Goal: Information Seeking & Learning: Learn about a topic

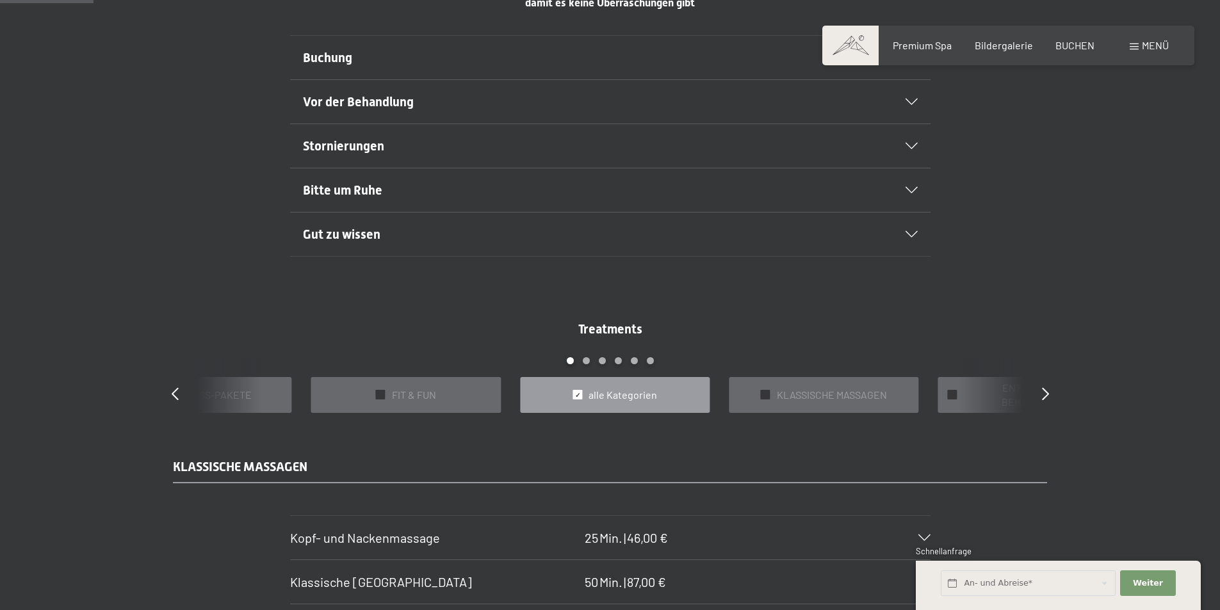
scroll to position [896, 0]
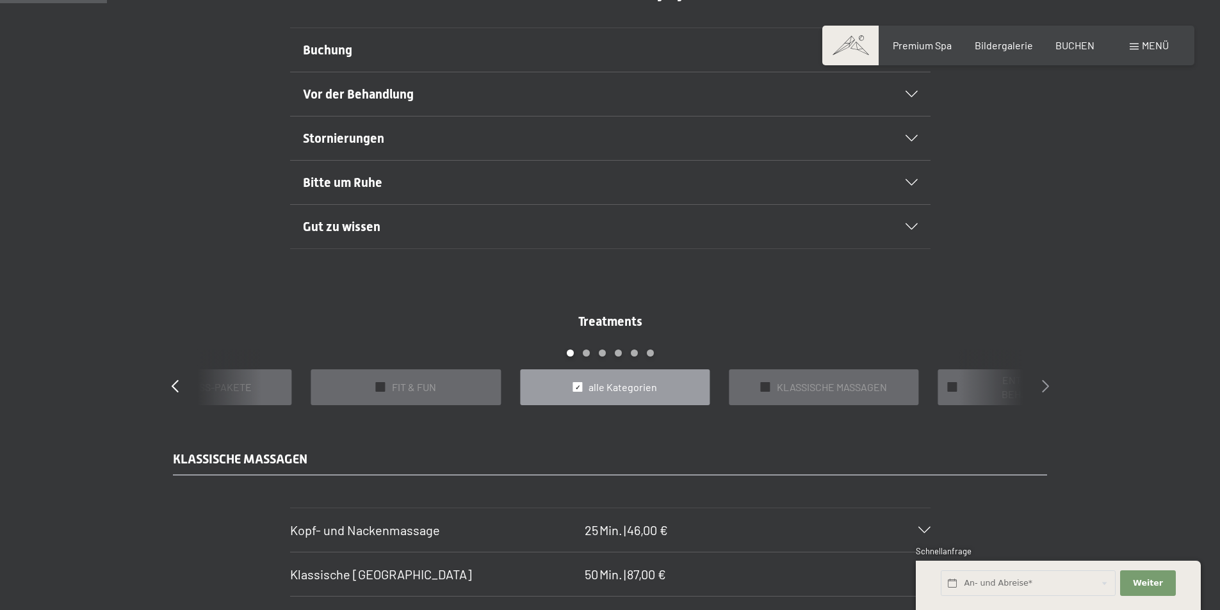
click at [1042, 385] on icon at bounding box center [1045, 386] width 7 height 13
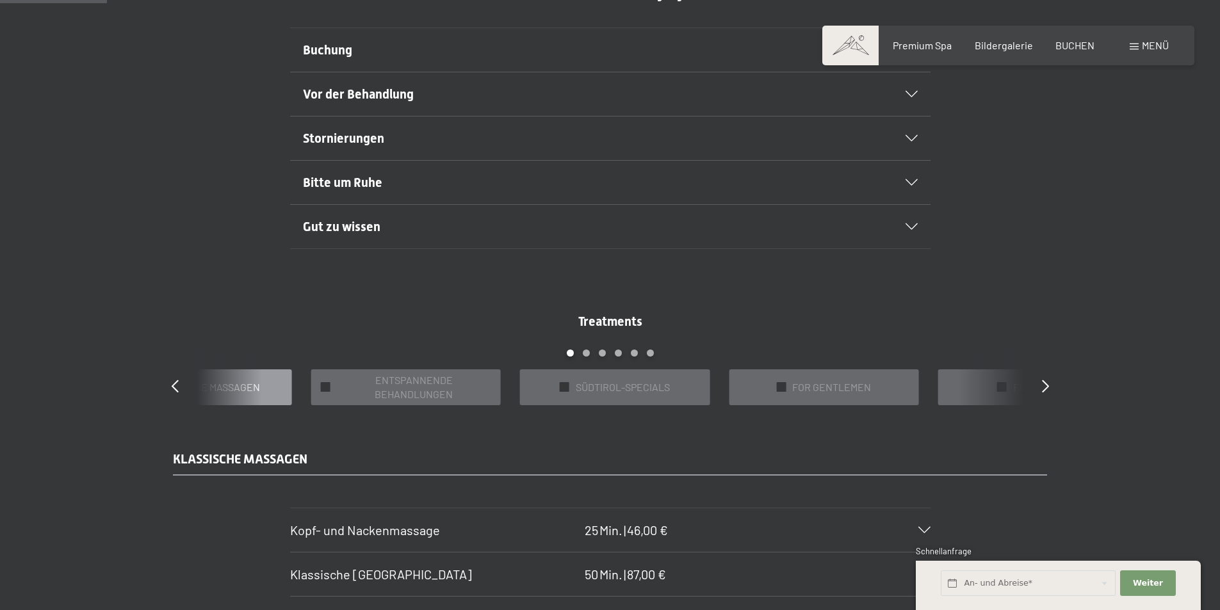
click at [252, 385] on span "KLASSISCHE MASSAGEN" at bounding box center [205, 387] width 110 height 14
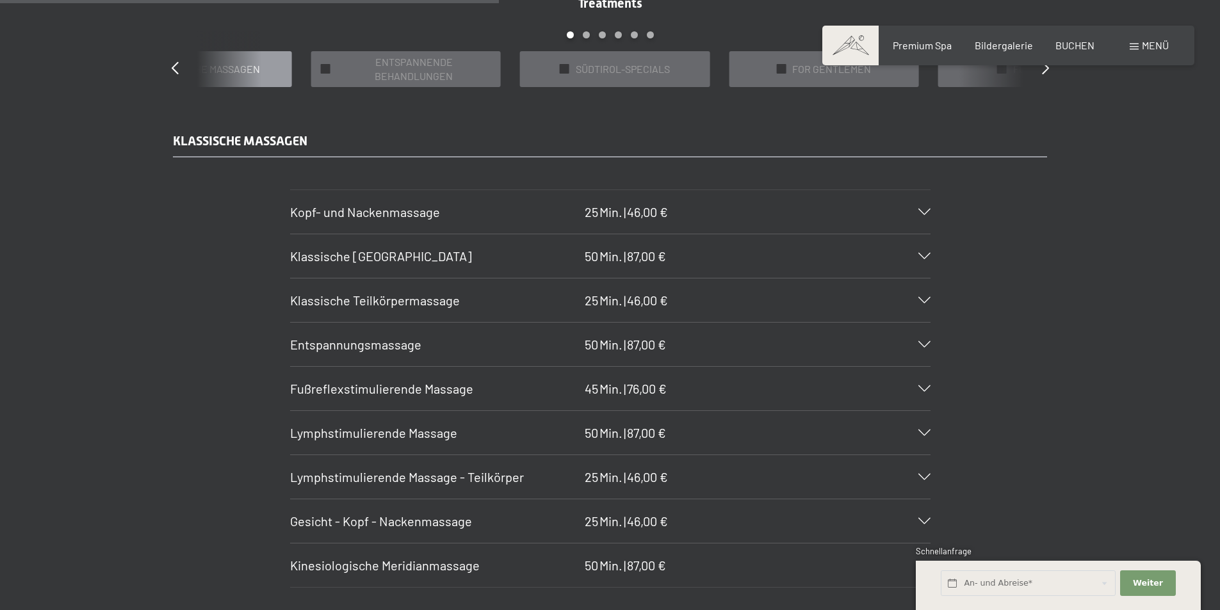
scroll to position [1088, 0]
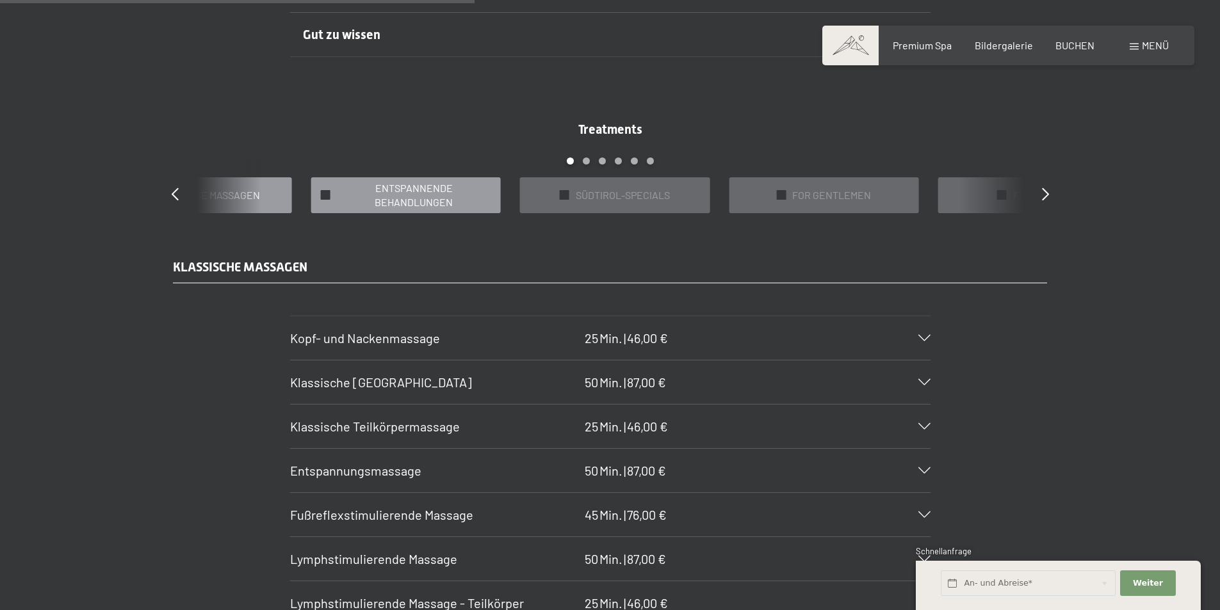
click at [428, 196] on span "ENTSPANNENDE BEHANDLUNGEN" at bounding box center [414, 195] width 154 height 29
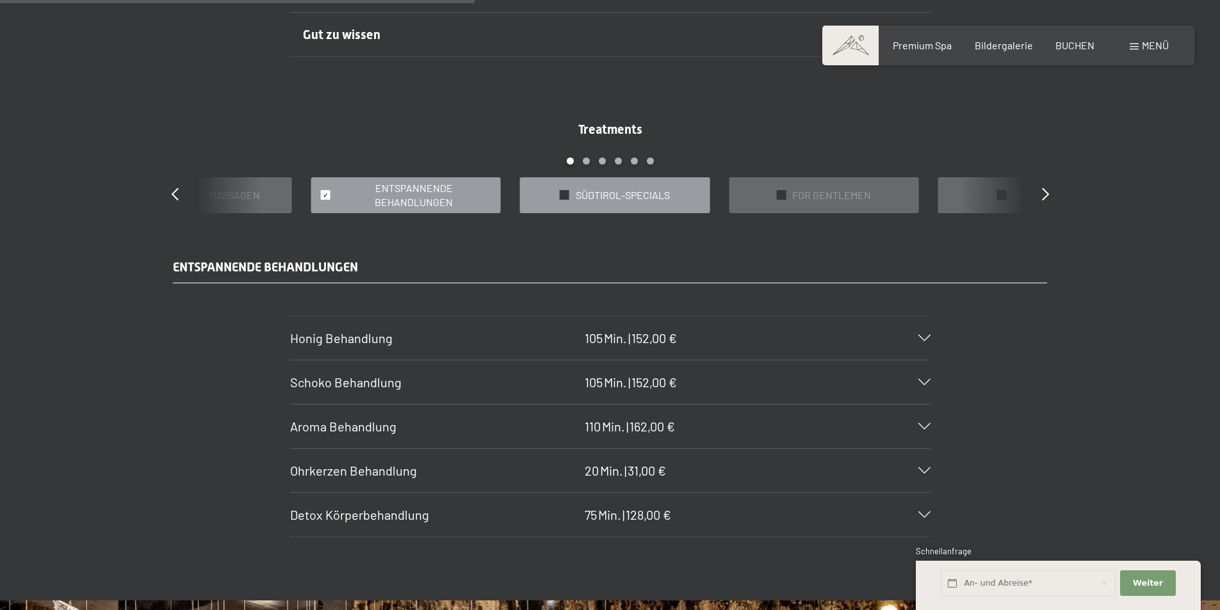
click at [632, 194] on span "SÜDTIROL-SPECIALS" at bounding box center [623, 195] width 94 height 14
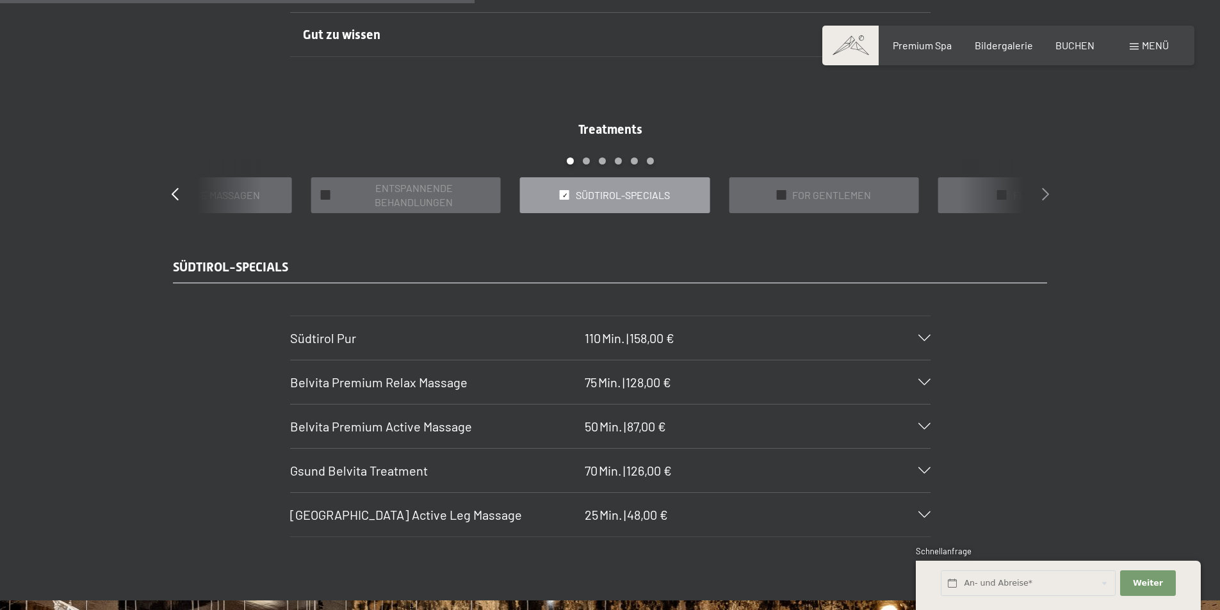
click at [1042, 198] on icon at bounding box center [1045, 194] width 7 height 13
click at [661, 197] on span "PERFECT BODY [MEDICAL_DATA] & CO" at bounding box center [622, 195] width 154 height 29
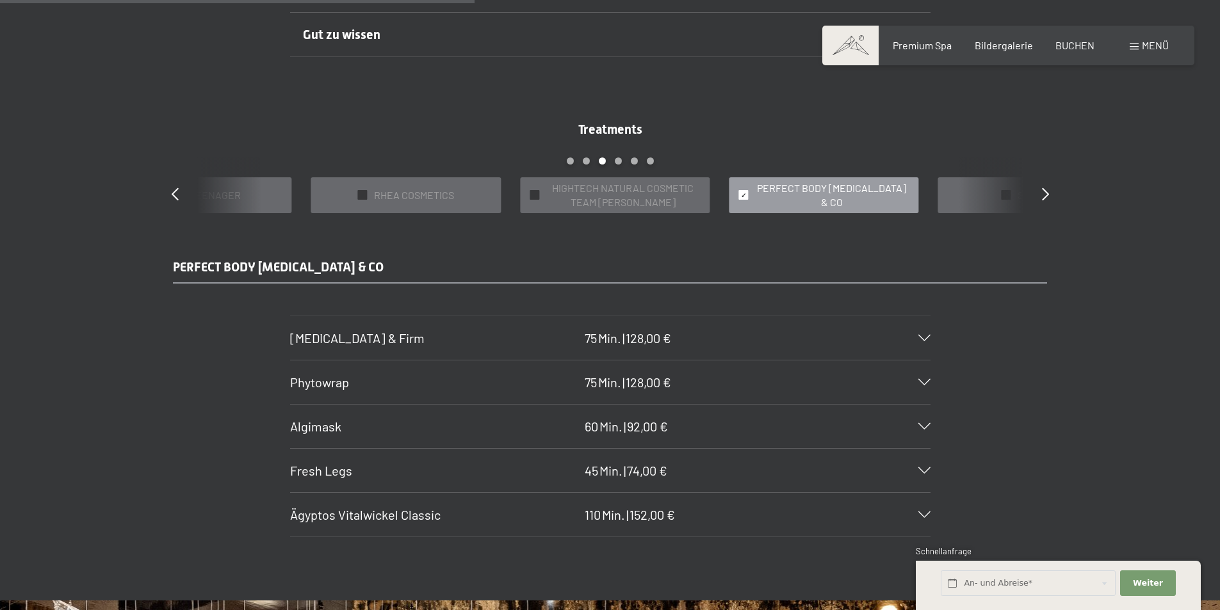
click at [786, 195] on span "PERFECT BODY [MEDICAL_DATA] & CO" at bounding box center [831, 195] width 154 height 29
click at [987, 195] on div "✓ SPA BASIC" at bounding box center [1032, 195] width 190 height 36
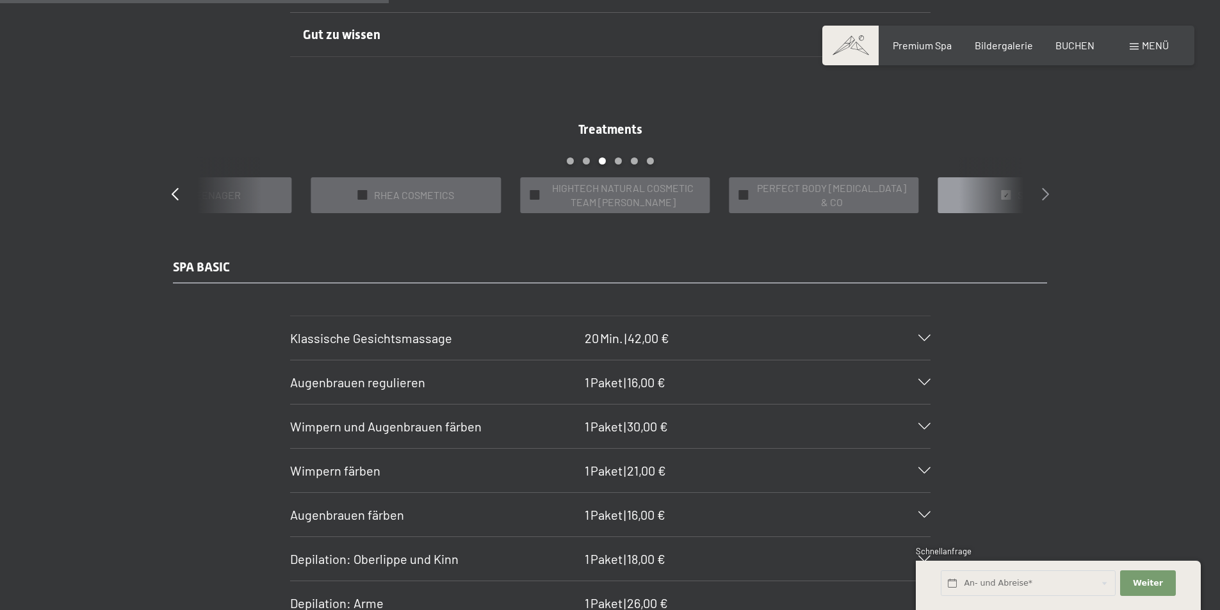
click at [1047, 192] on icon at bounding box center [1045, 194] width 7 height 13
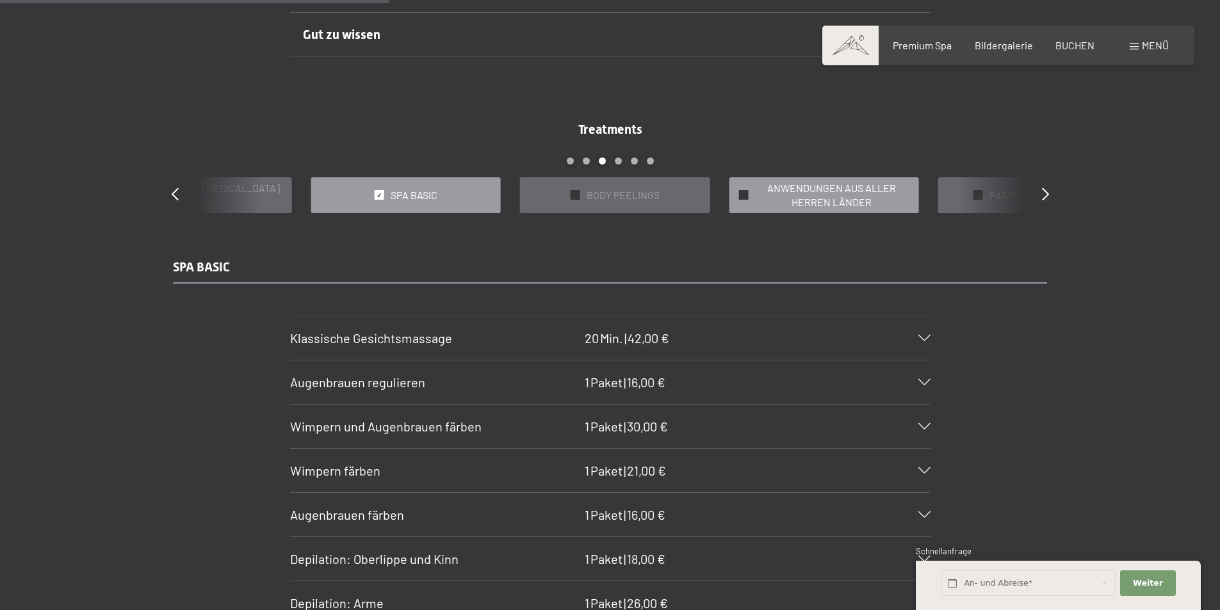
click at [830, 202] on span "ANWENDUNGEN AUS ALLER HERREN LÄNDER" at bounding box center [831, 195] width 154 height 29
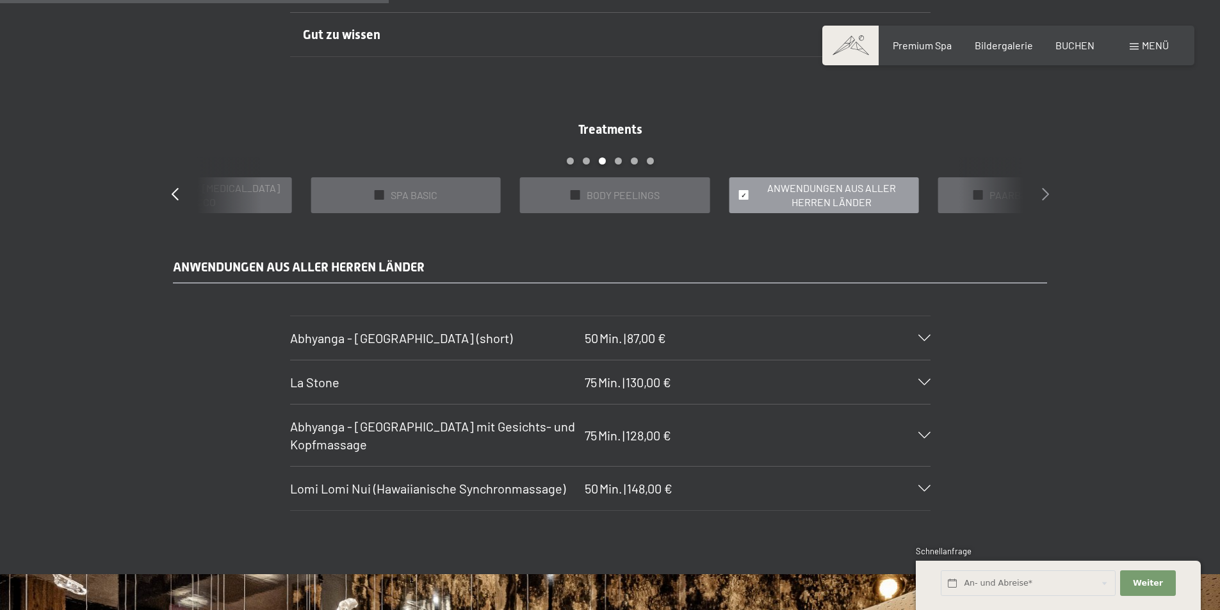
click at [1042, 193] on icon at bounding box center [1045, 194] width 7 height 13
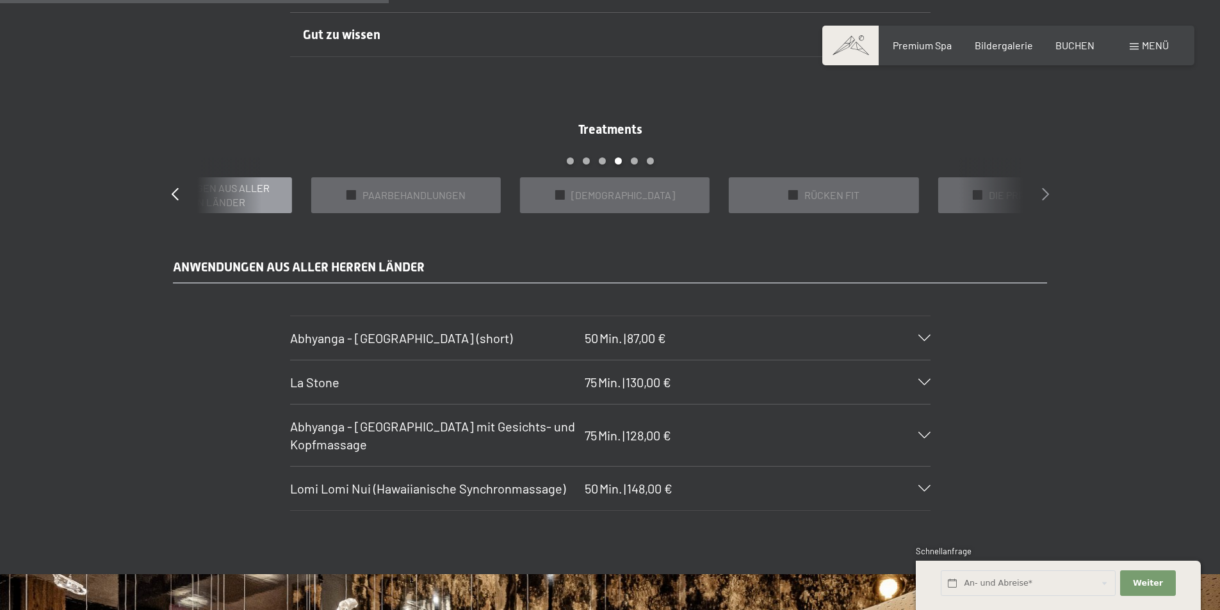
click at [1042, 193] on icon at bounding box center [1045, 194] width 7 height 13
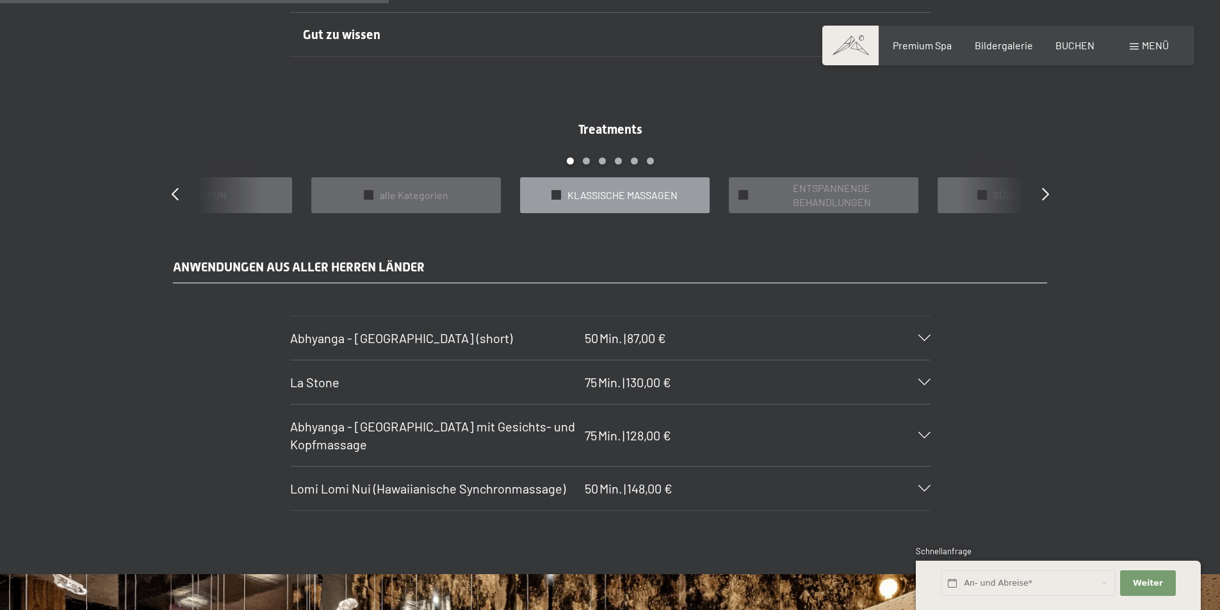
click at [638, 198] on span "KLASSISCHE MASSAGEN" at bounding box center [622, 195] width 110 height 14
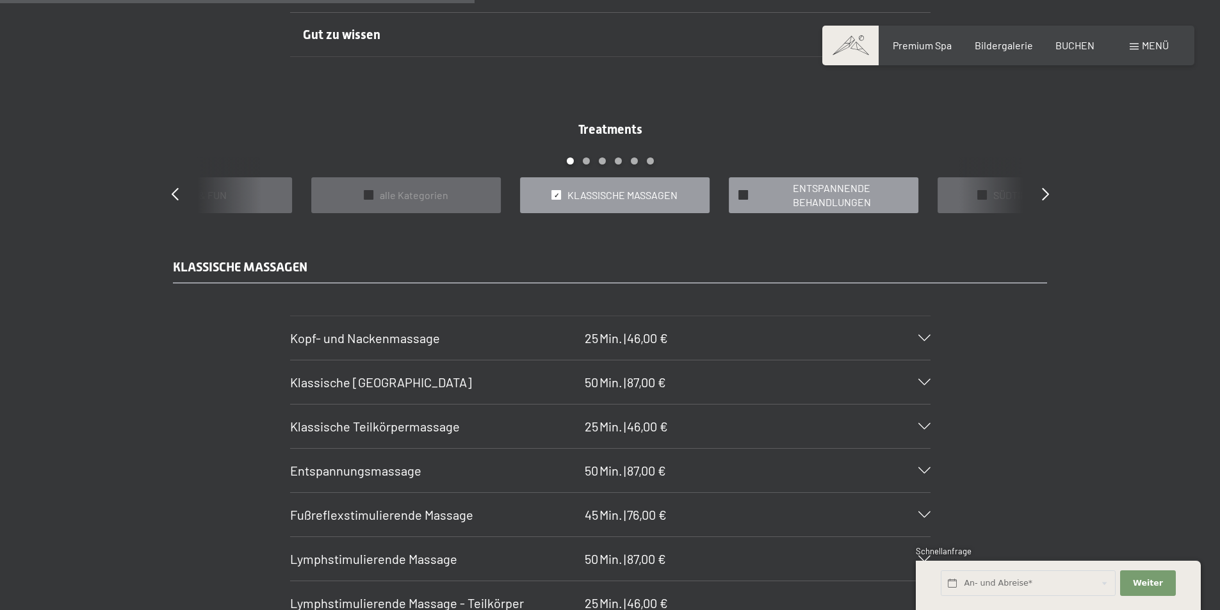
click at [825, 200] on span "ENTSPANNENDE BEHANDLUNGEN" at bounding box center [831, 195] width 154 height 29
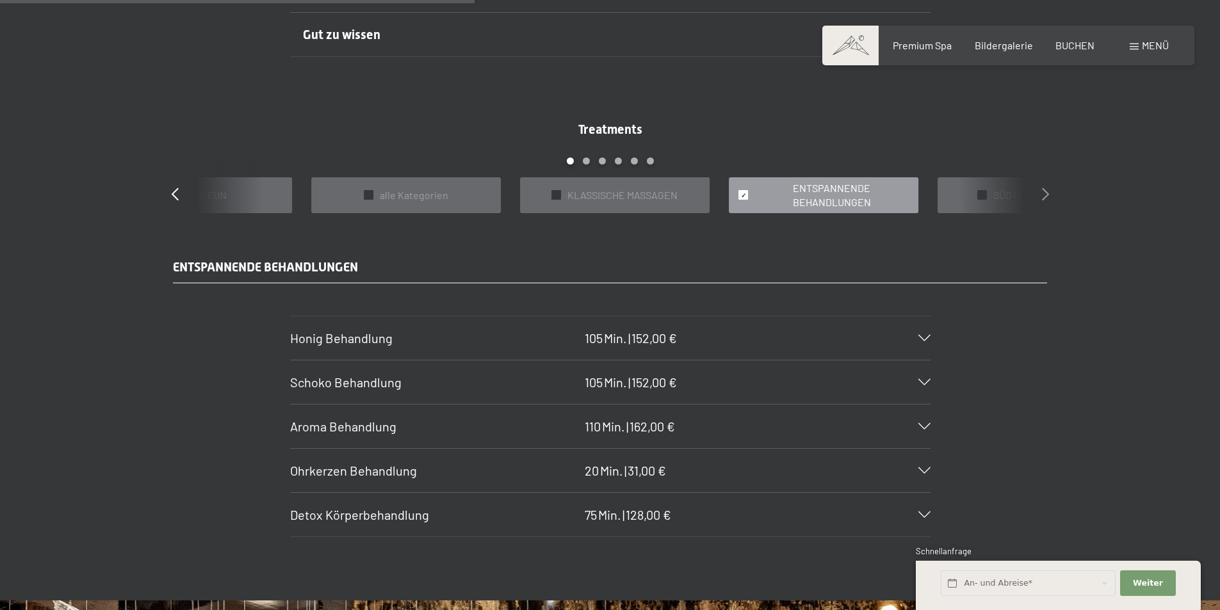
click at [1047, 197] on icon at bounding box center [1045, 194] width 7 height 13
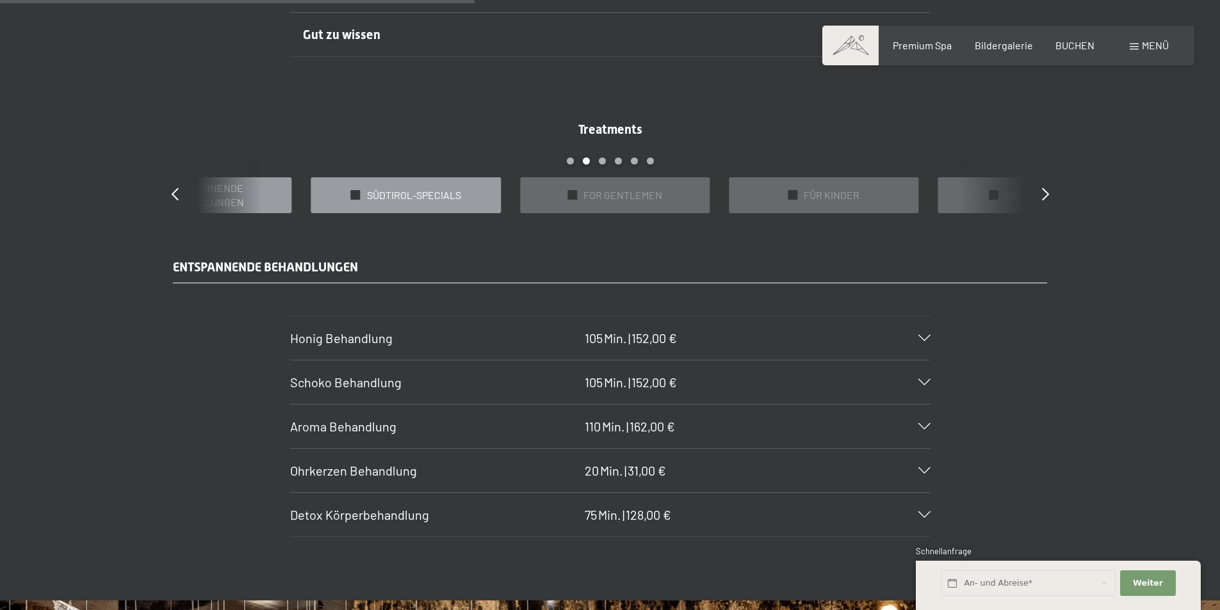
click at [463, 191] on div "✓ SÜDTIROL-SPECIALS" at bounding box center [406, 195] width 190 height 36
